Goal: Information Seeking & Learning: Learn about a topic

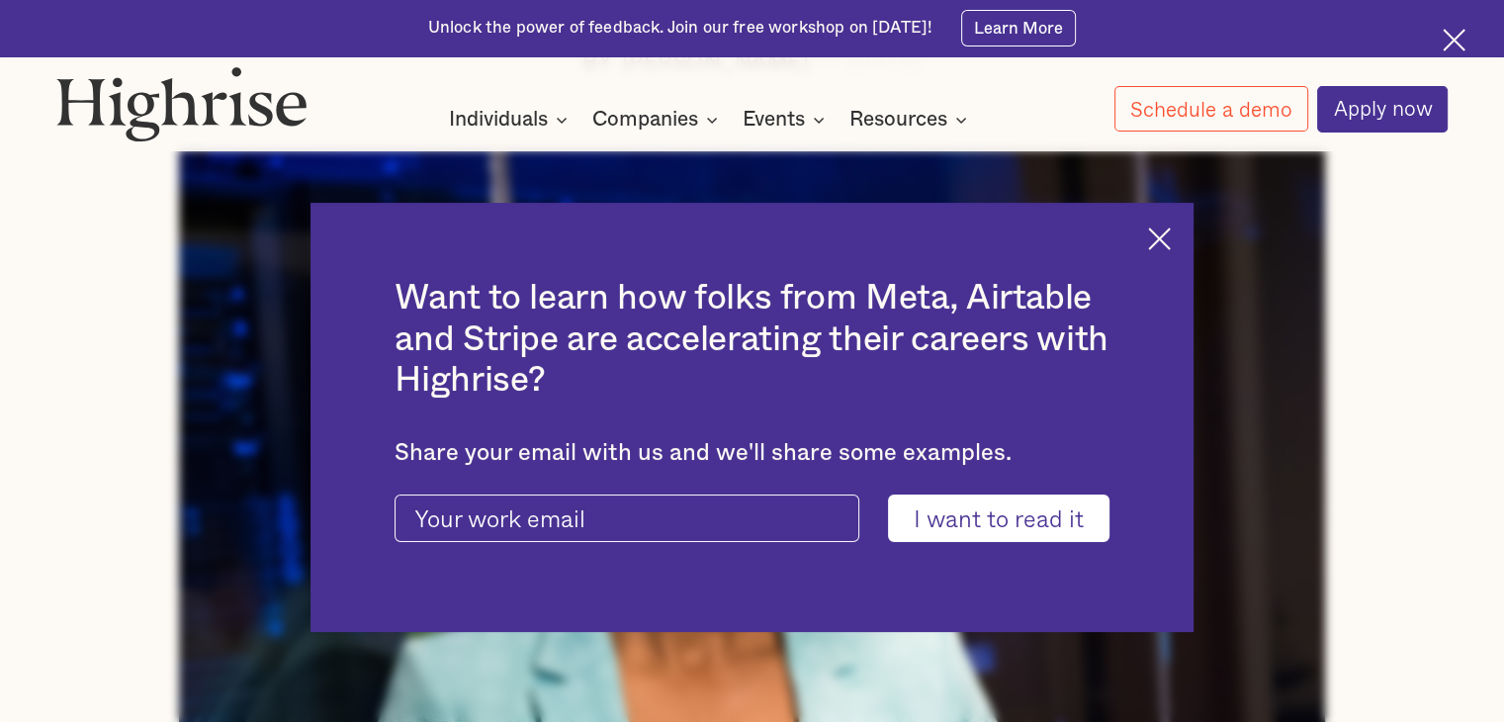
scroll to position [632, 0]
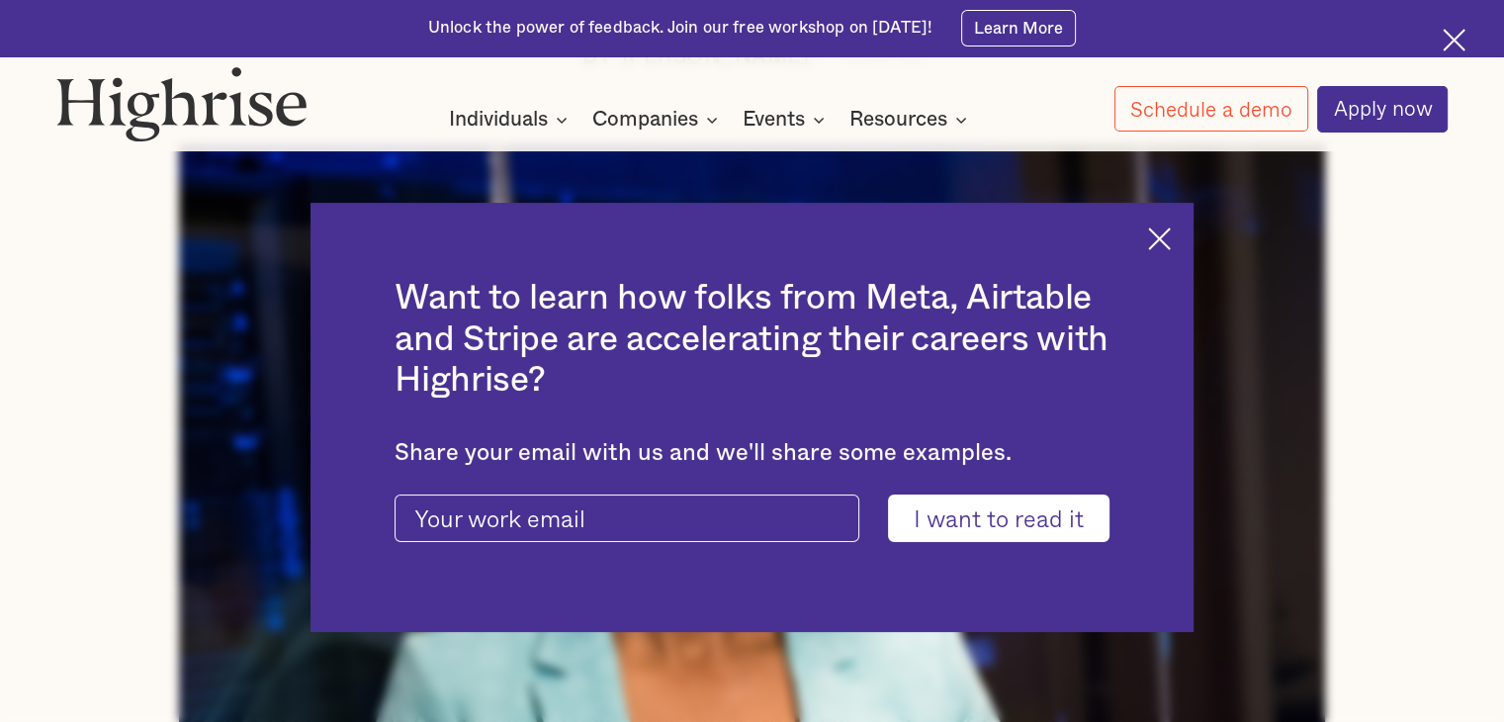
click at [986, 530] on input "I want to read it" at bounding box center [998, 517] width 221 height 47
click at [1159, 251] on div "Want to learn how folks from Meta, Airtable and Stripe are accelerating their c…" at bounding box center [752, 417] width 884 height 428
click at [1177, 222] on div "Want to learn how folks from Meta, Airtable and Stripe are accelerating their c…" at bounding box center [752, 417] width 884 height 428
click at [1170, 230] on img at bounding box center [1159, 238] width 23 height 23
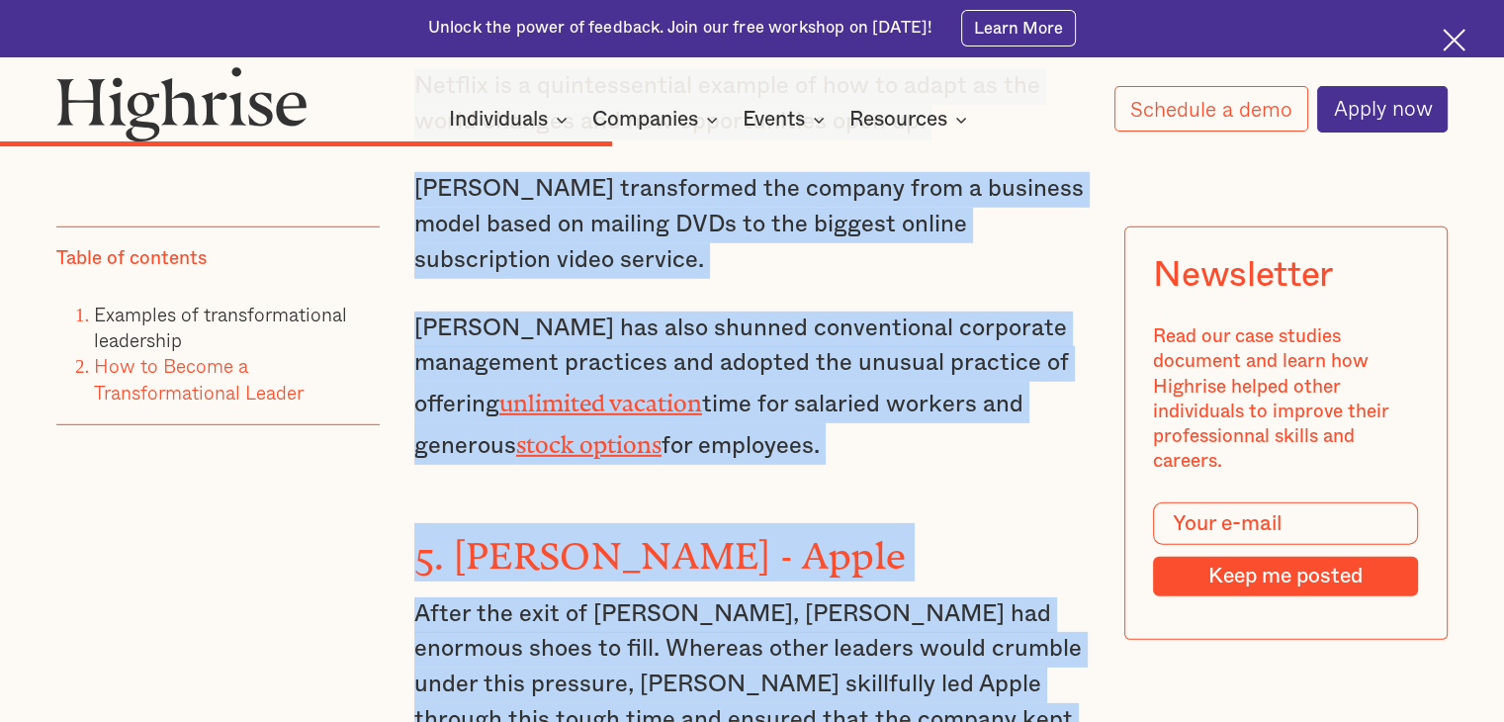
scroll to position [7123, 0]
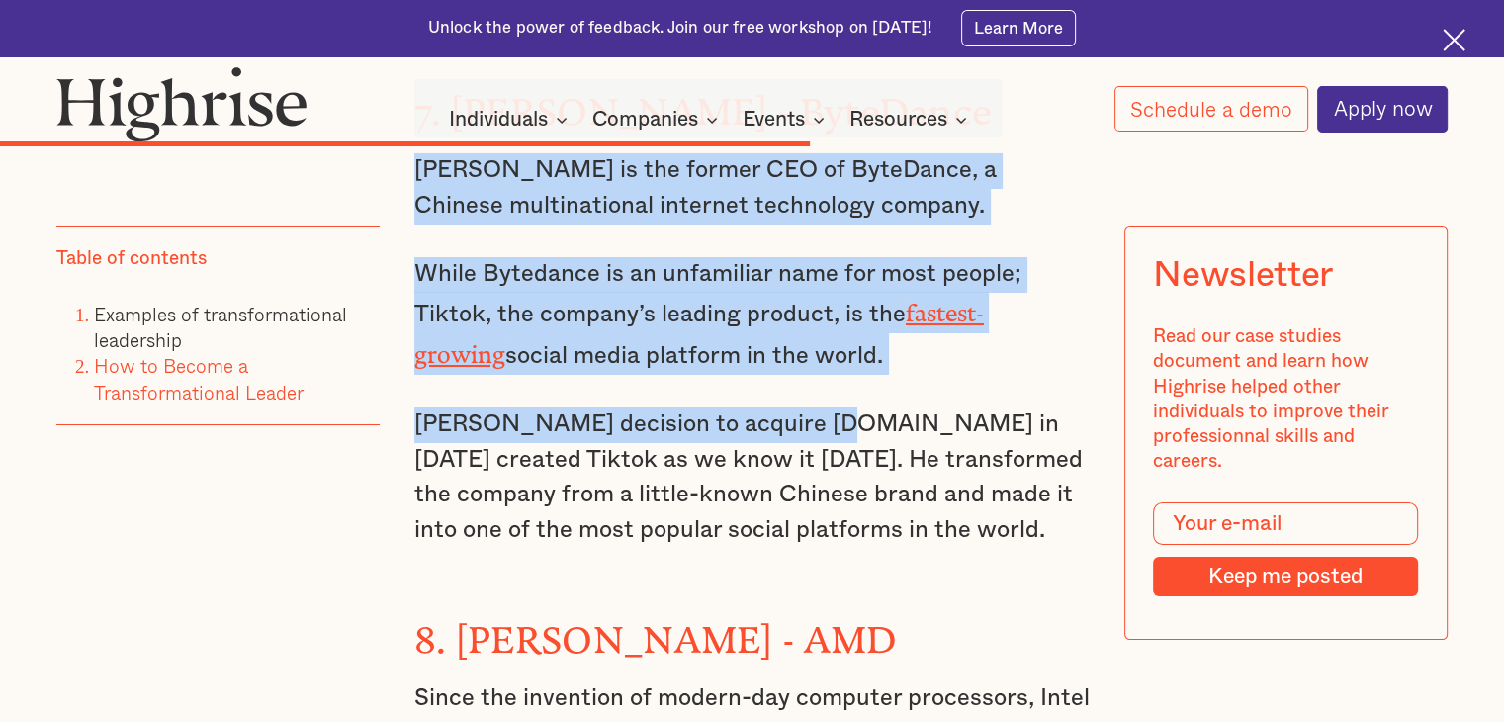
drag, startPoint x: 412, startPoint y: 253, endPoint x: 809, endPoint y: 240, distance: 396.6
click at [809, 407] on p "Lian Rubo’s decision to acquire Musical.ly in 2017 created Tiktok as we know it…" at bounding box center [751, 477] width 675 height 141
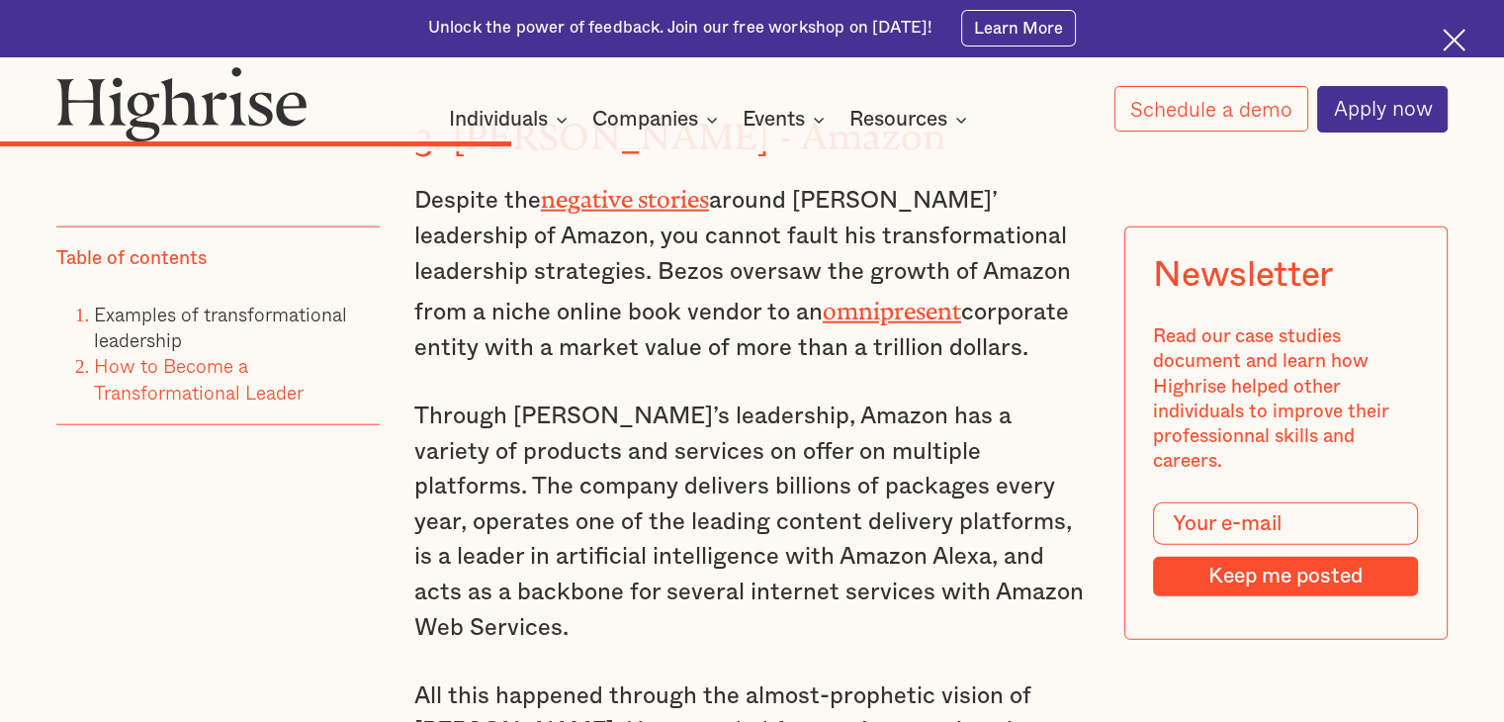
scroll to position [4869, 0]
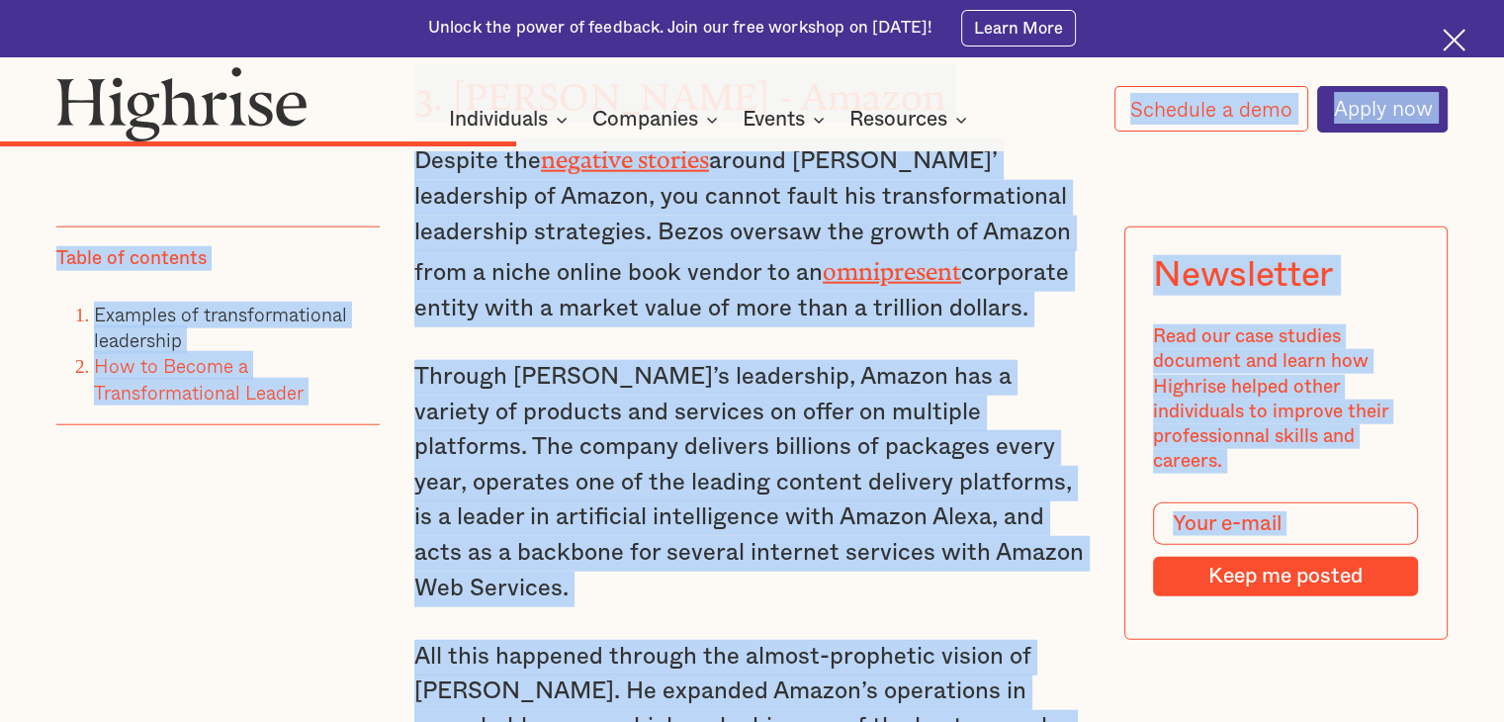
drag, startPoint x: 535, startPoint y: 688, endPoint x: 403, endPoint y: 80, distance: 622.0
copy body "Schedule a demo Apply now Want to learn how folks from Meta, Airtable and Strip…"
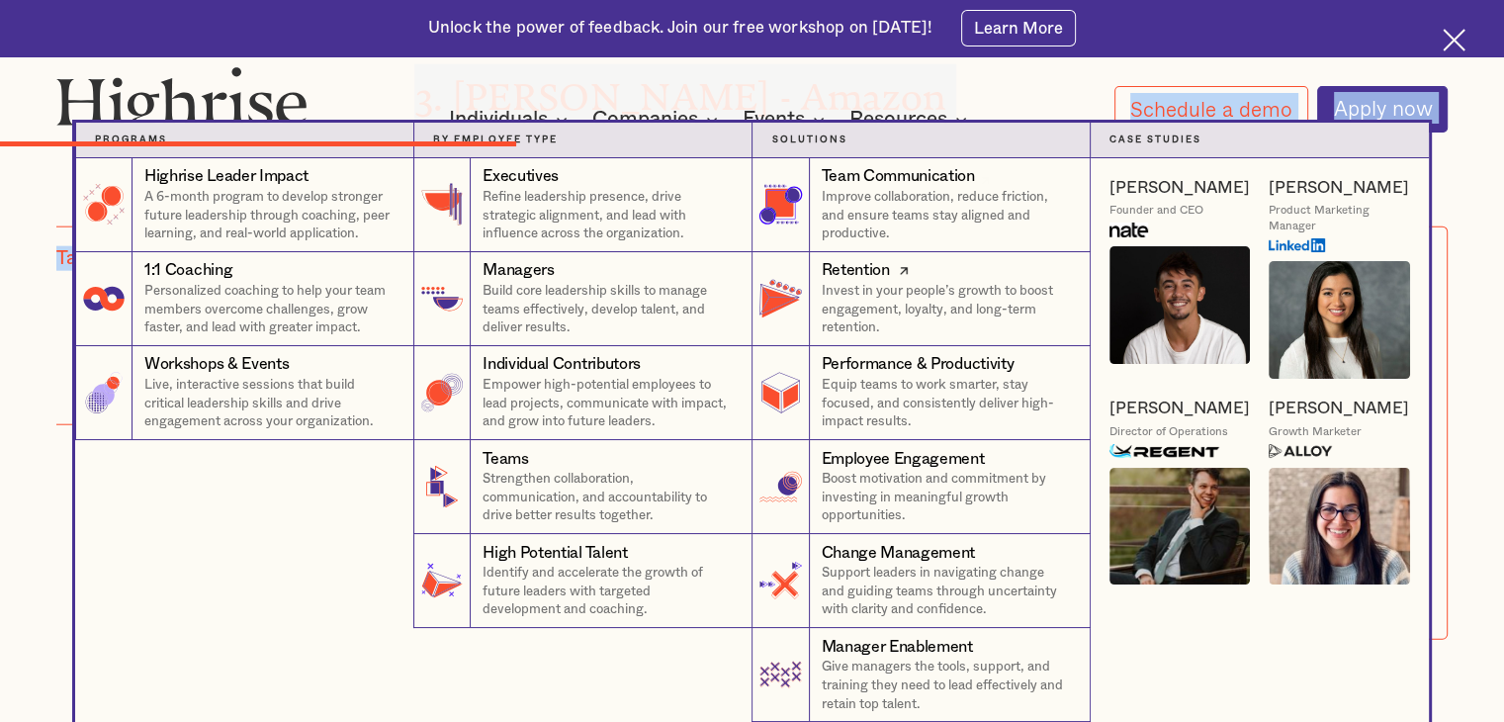
click at [759, 297] on img at bounding box center [779, 298] width 51 height 51
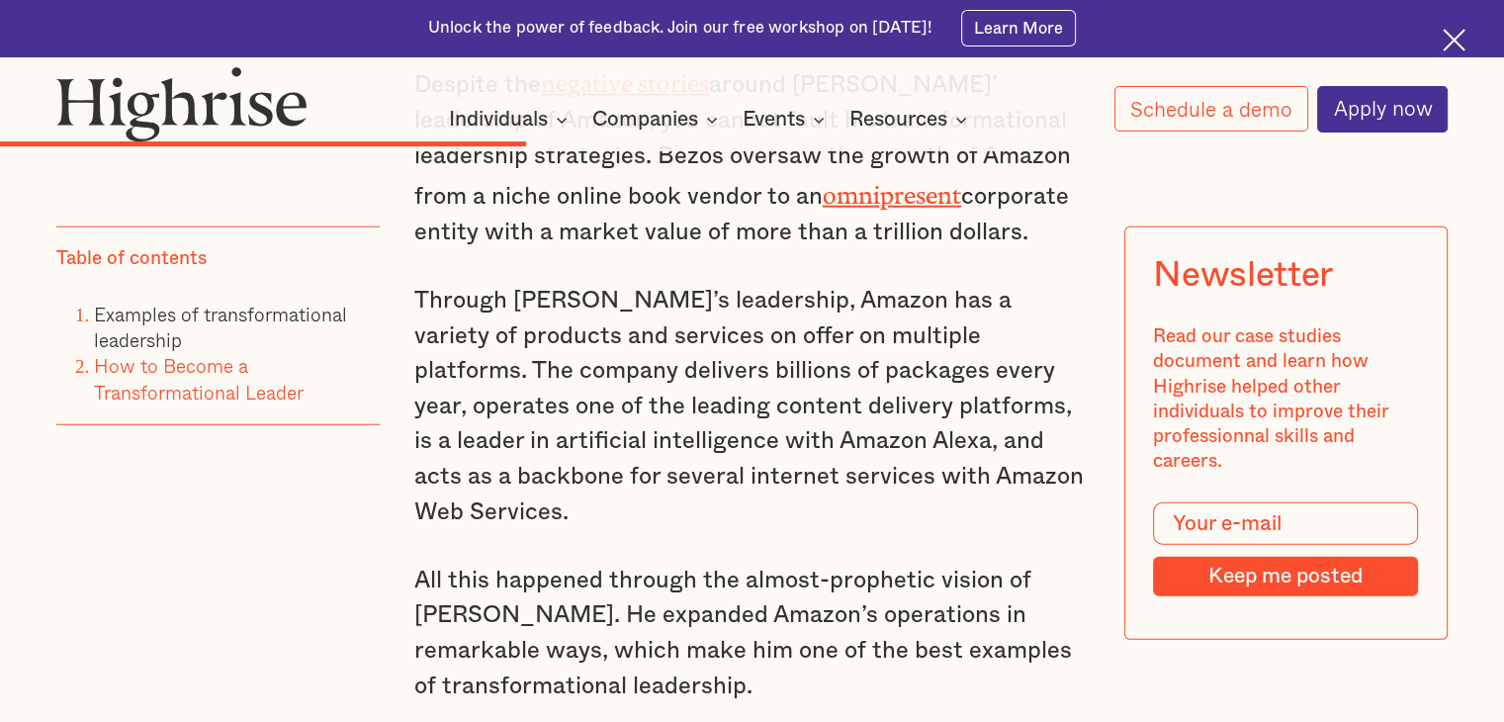
scroll to position [4929, 0]
